Goal: Information Seeking & Learning: Learn about a topic

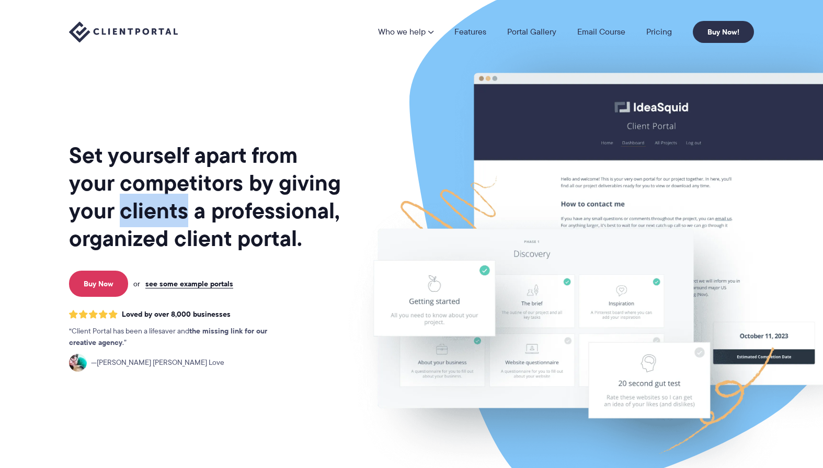
click at [176, 199] on h1 "Set yourself apart from your competitors by giving your clients a professional,…" at bounding box center [206, 196] width 274 height 111
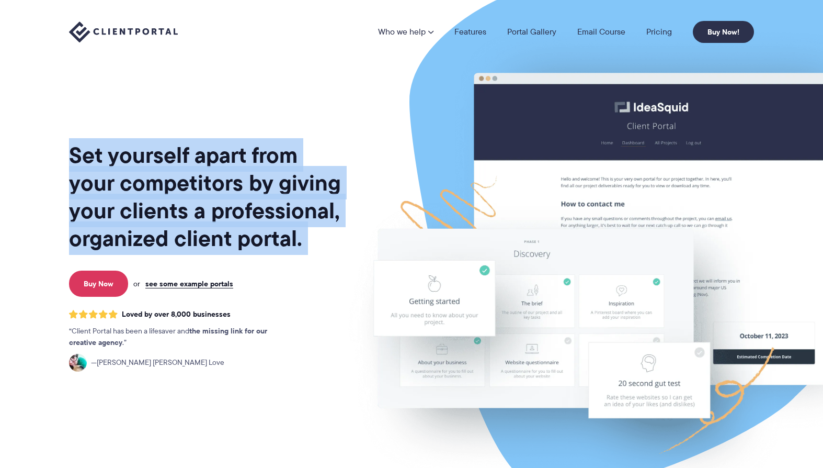
click at [176, 199] on h1 "Set yourself apart from your competitors by giving your clients a professional,…" at bounding box center [206, 196] width 274 height 111
click at [186, 204] on h1 "Set yourself apart from your competitors by giving your clients a professional,…" at bounding box center [206, 196] width 274 height 111
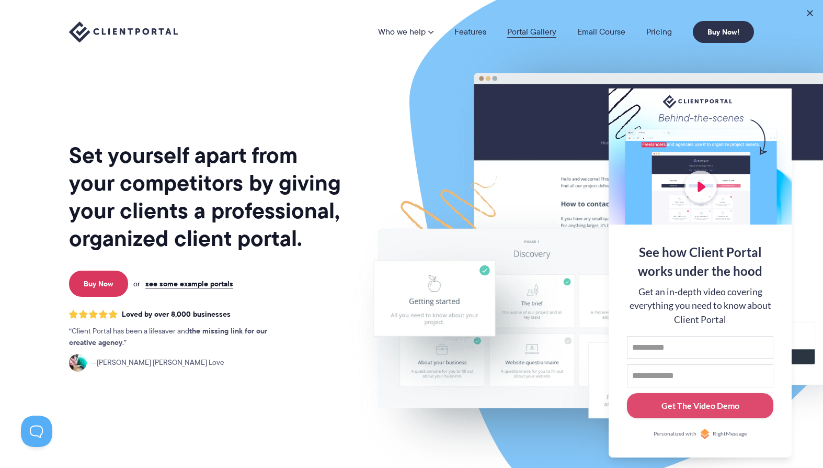
click at [524, 28] on link "Portal Gallery" at bounding box center [531, 32] width 49 height 8
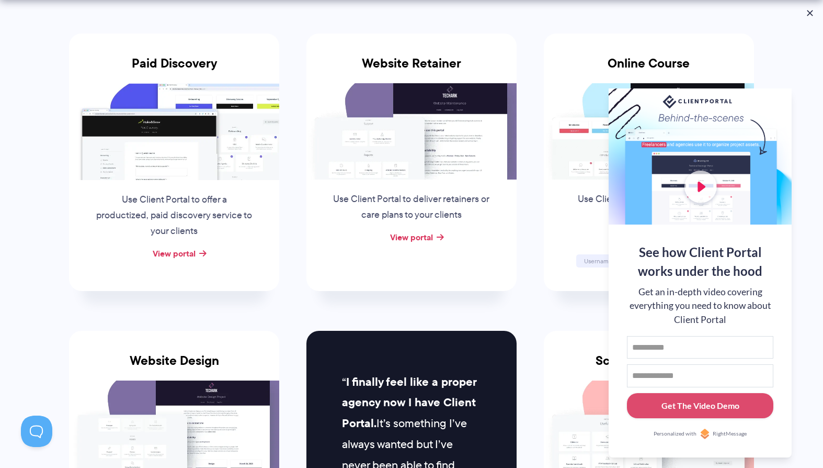
scroll to position [237, 0]
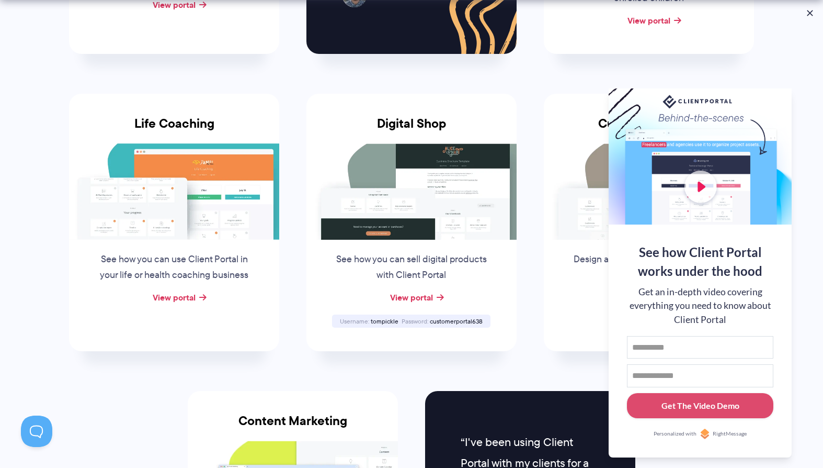
scroll to position [781, 0]
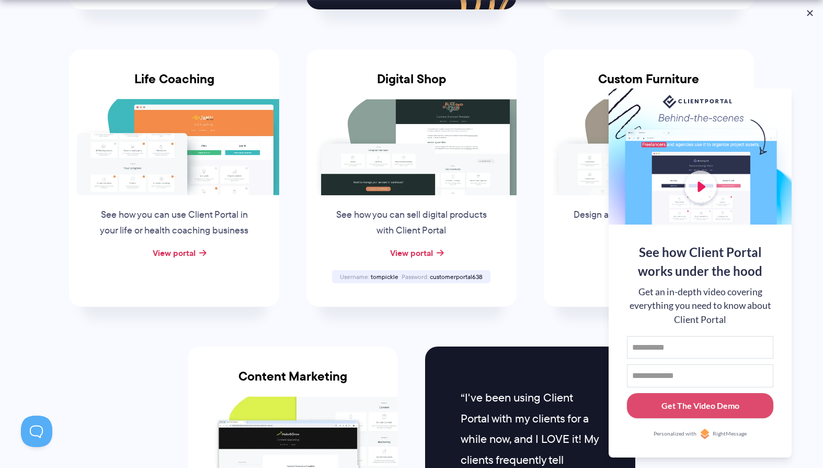
click at [198, 247] on div "View portal" at bounding box center [174, 253] width 210 height 16
click at [184, 252] on link "View portal" at bounding box center [174, 252] width 43 height 13
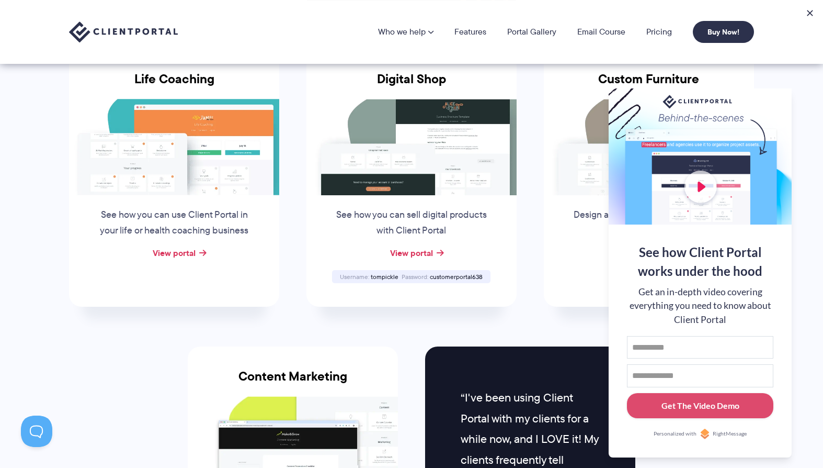
scroll to position [0, 0]
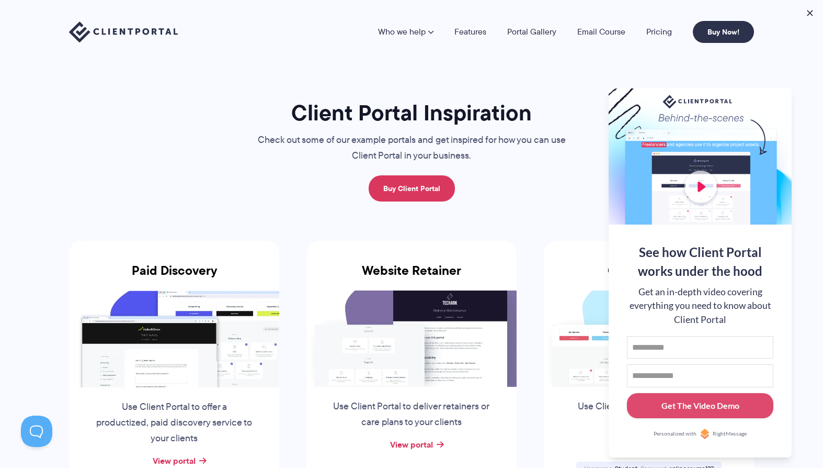
click at [645, 28] on li "Pricing" at bounding box center [659, 32] width 47 height 8
click at [656, 31] on link "Pricing" at bounding box center [659, 32] width 26 height 8
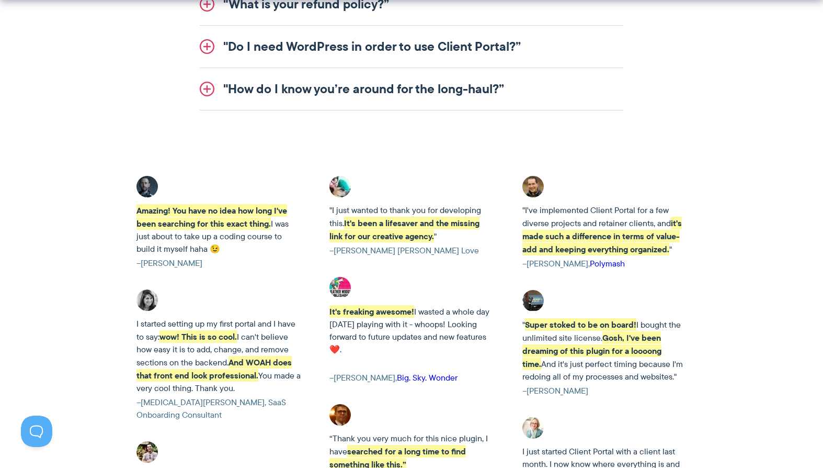
scroll to position [1607, 0]
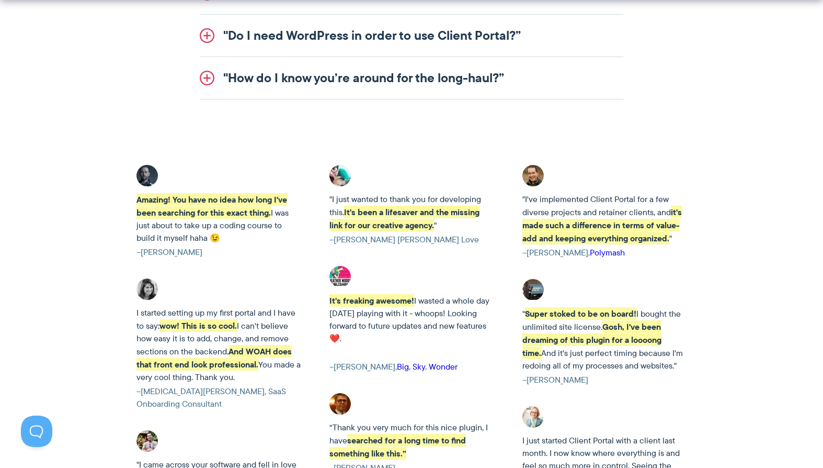
click at [395, 235] on cite "–[PERSON_NAME] [PERSON_NAME] Love" at bounding box center [412, 239] width 164 height 13
click at [395, 235] on cite "–Jennifer Ann Love" at bounding box center [412, 239] width 164 height 13
click at [396, 239] on cite "–Jennifer Ann Love" at bounding box center [412, 239] width 164 height 13
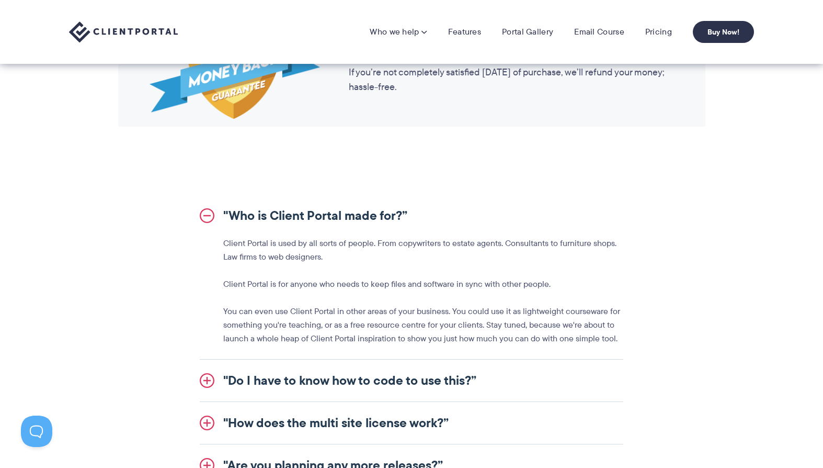
scroll to position [429, 0]
